Goal: Task Accomplishment & Management: Manage account settings

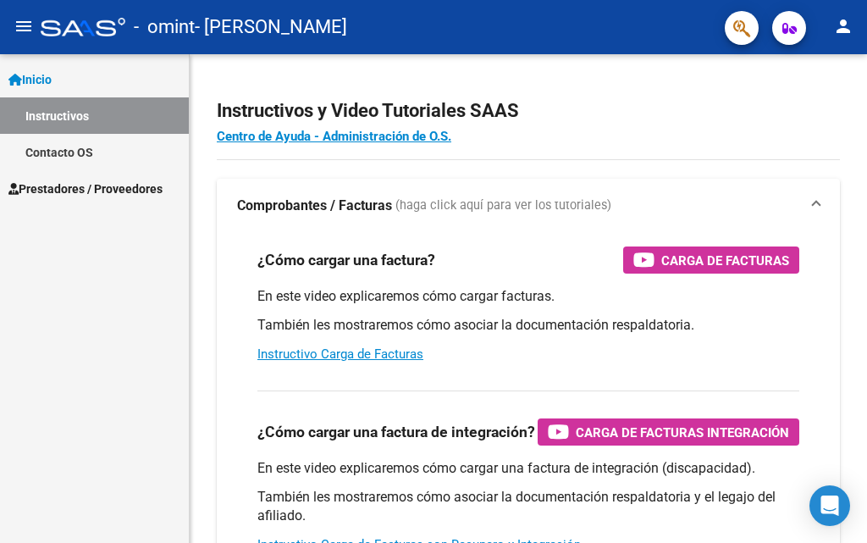
click at [843, 31] on mat-icon "person" at bounding box center [843, 26] width 20 height 20
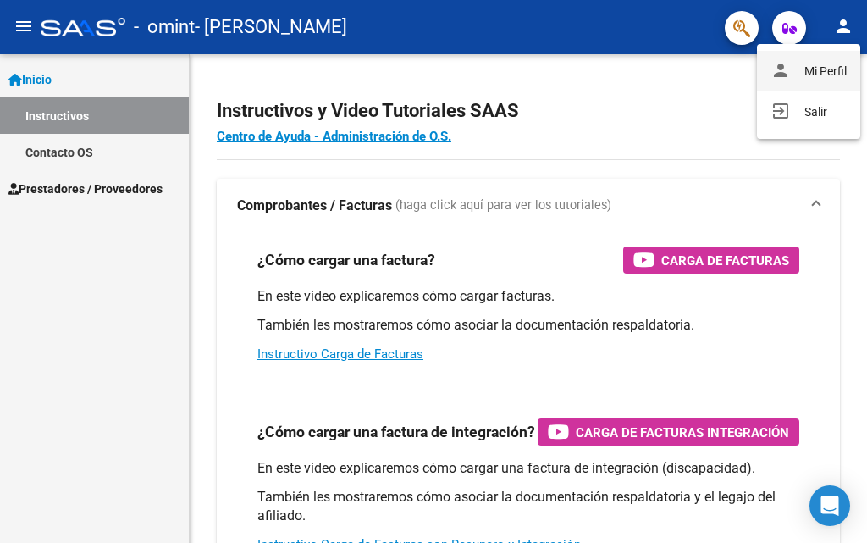
click at [822, 75] on button "person Mi Perfil" at bounding box center [808, 71] width 103 height 41
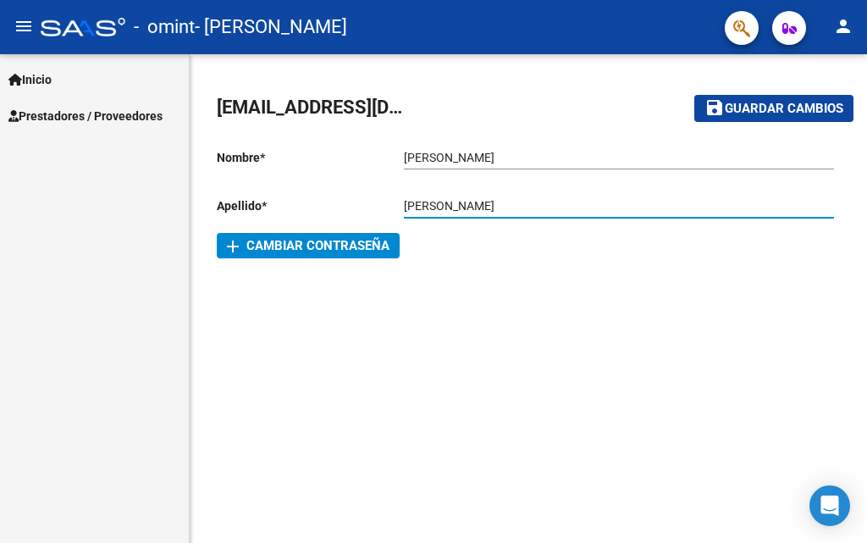
click at [444, 202] on input "[PERSON_NAME]" at bounding box center [619, 206] width 430 height 14
drag, startPoint x: 460, startPoint y: 205, endPoint x: 386, endPoint y: 204, distance: 73.7
click at [386, 204] on app-form-text-field "Apellido * [PERSON_NAME] apellido" at bounding box center [525, 206] width 617 height 14
type input "c"
type input "CAROLI"
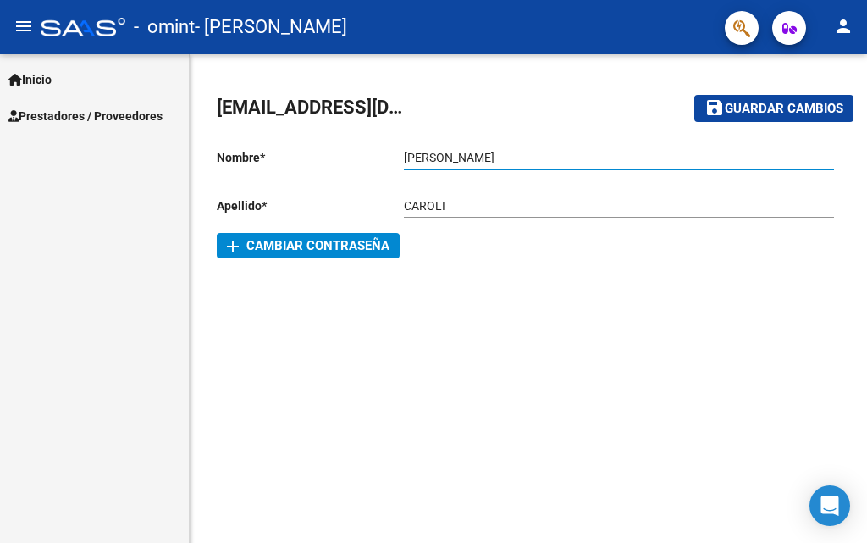
click at [447, 154] on input "[PERSON_NAME]" at bounding box center [619, 158] width 430 height 14
type input "[PERSON_NAME]"
click at [391, 313] on mat-sidenav-content "[EMAIL_ADDRESS][DOMAIN_NAME] save Guardar cambios Nombre * [PERSON_NAME] nombre…" at bounding box center [529, 298] width 678 height 489
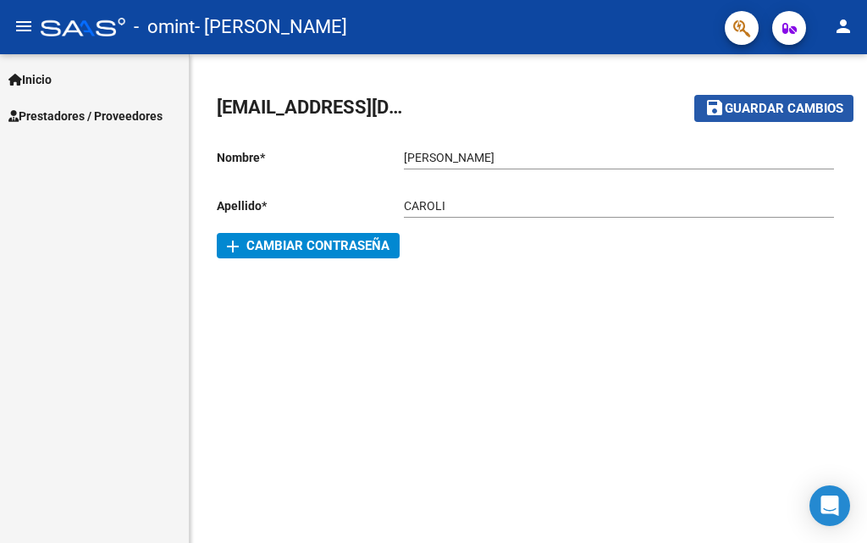
click at [814, 109] on span "Guardar cambios" at bounding box center [784, 109] width 119 height 15
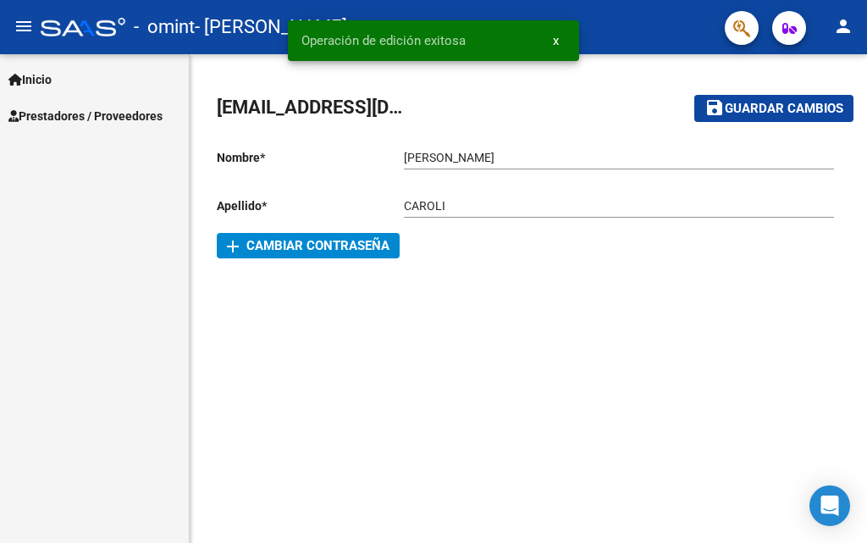
click at [843, 31] on mat-icon "person" at bounding box center [843, 26] width 20 height 20
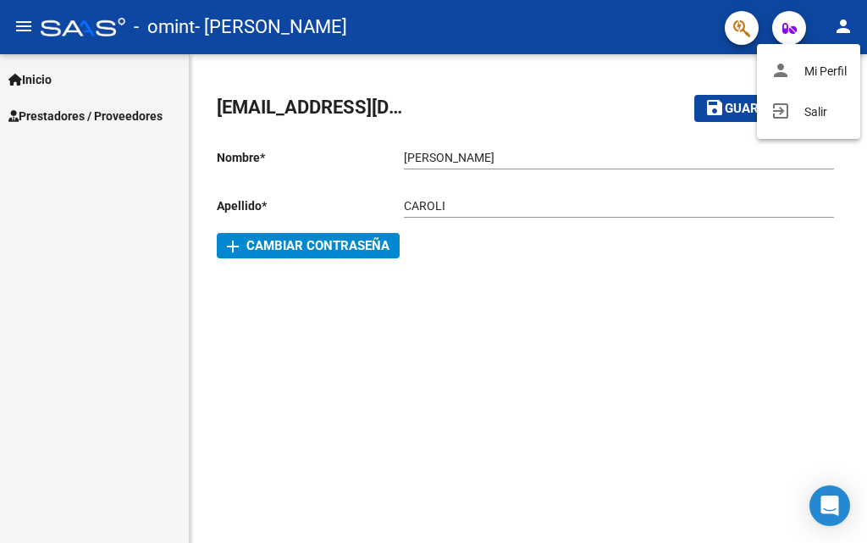
click at [643, 75] on div at bounding box center [433, 271] width 867 height 543
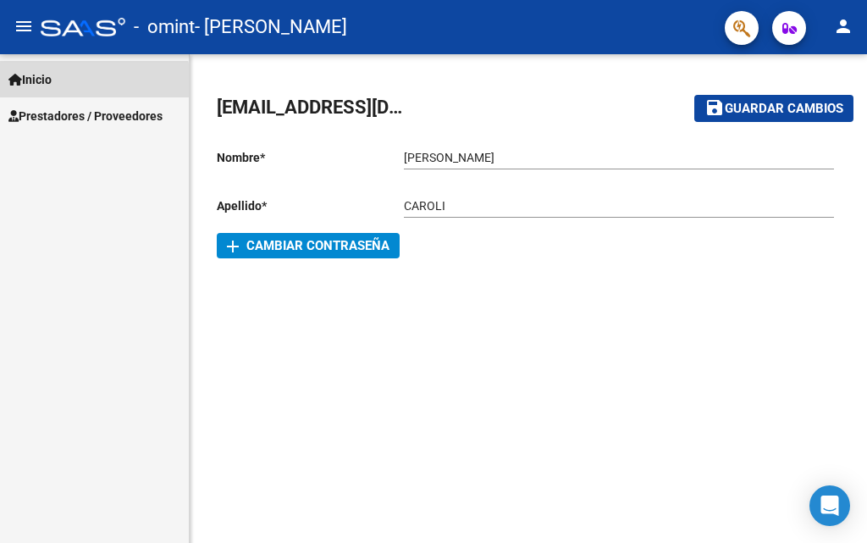
click at [66, 88] on link "Inicio" at bounding box center [94, 79] width 189 height 36
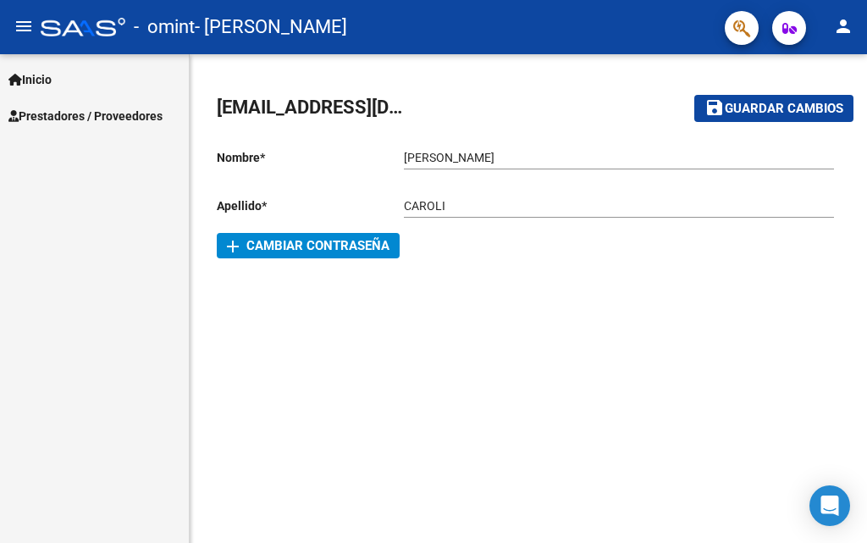
click at [66, 120] on span "Prestadores / Proveedores" at bounding box center [85, 116] width 154 height 19
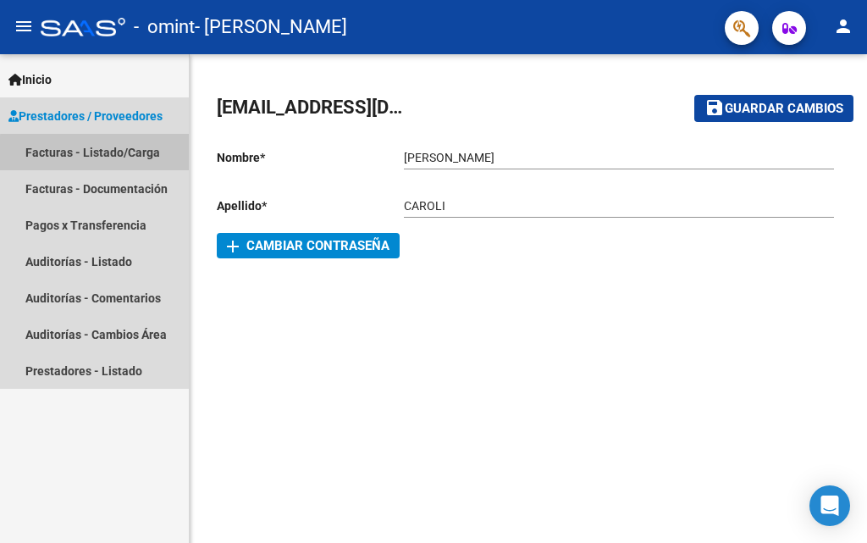
click at [125, 155] on link "Facturas - Listado/Carga" at bounding box center [94, 152] width 189 height 36
